Goal: Task Accomplishment & Management: Use online tool/utility

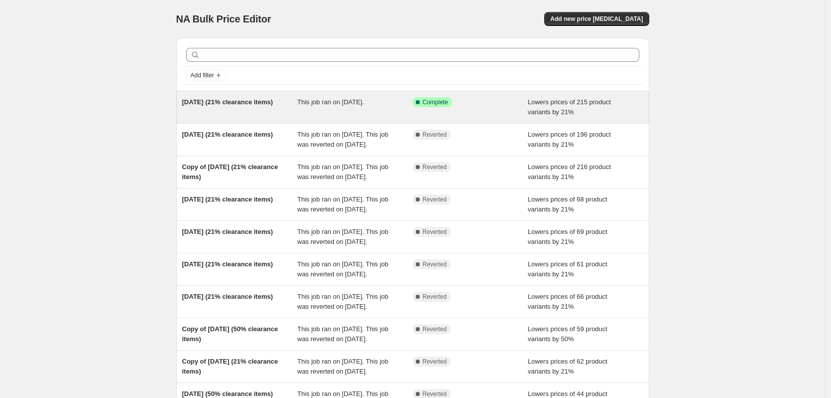
click at [333, 101] on span "This job ran on [DATE]." at bounding box center [330, 101] width 67 height 7
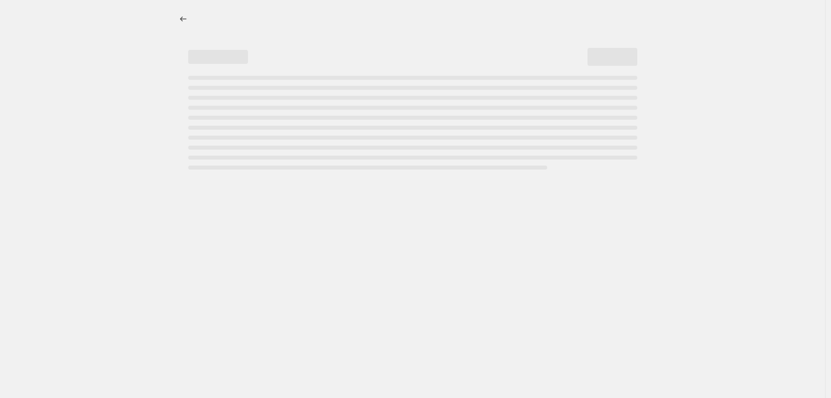
select select "percentage"
select select "collection"
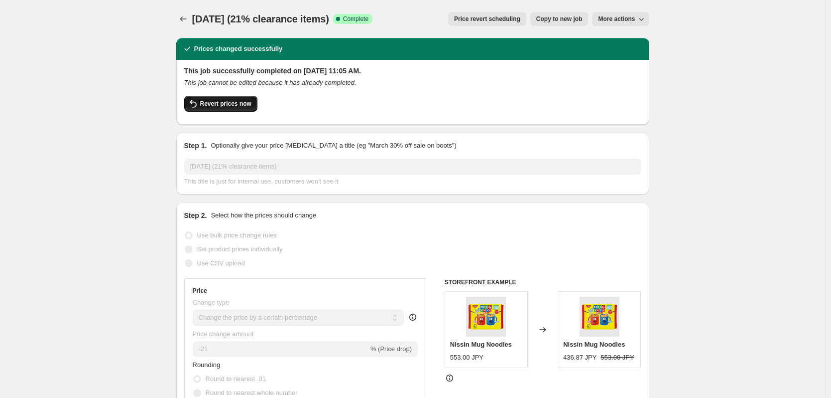
click at [231, 104] on span "Revert prices now" at bounding box center [225, 104] width 51 height 8
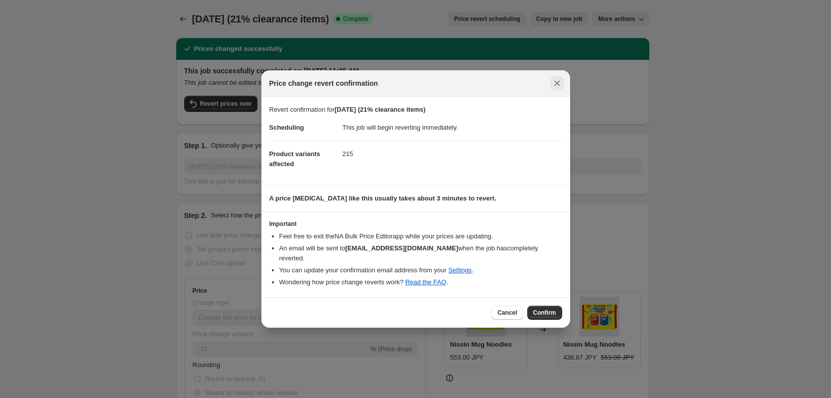
click at [558, 80] on icon "Close" at bounding box center [557, 83] width 10 height 10
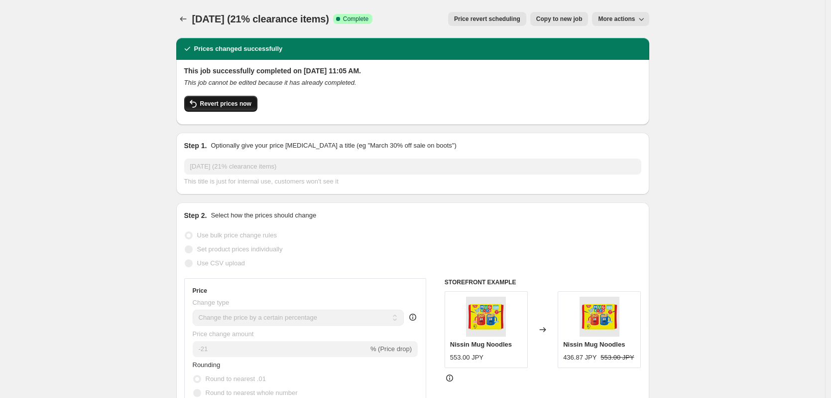
click at [229, 105] on span "Revert prices now" at bounding box center [225, 104] width 51 height 8
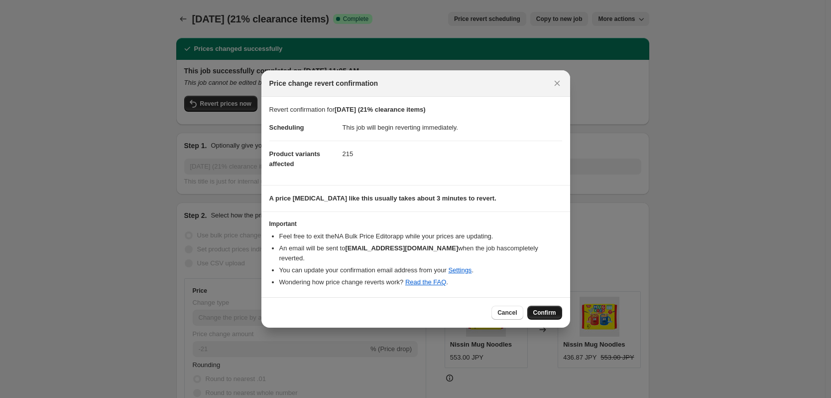
click at [540, 312] on span "Confirm" at bounding box center [545, 312] width 23 height 8
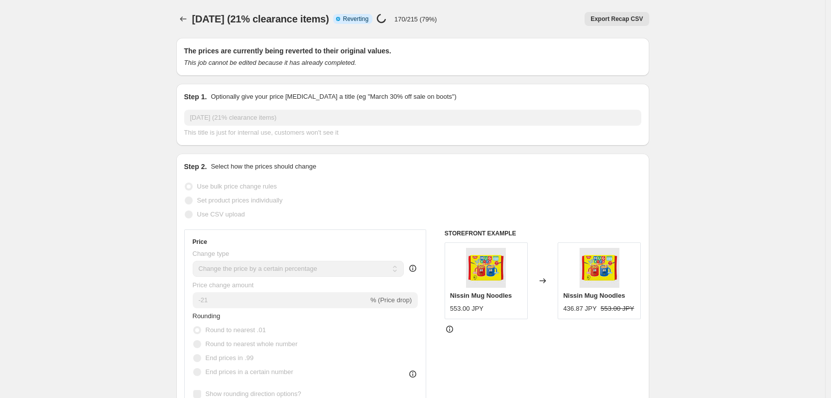
select select "percentage"
select select "collection"
